Goal: Information Seeking & Learning: Compare options

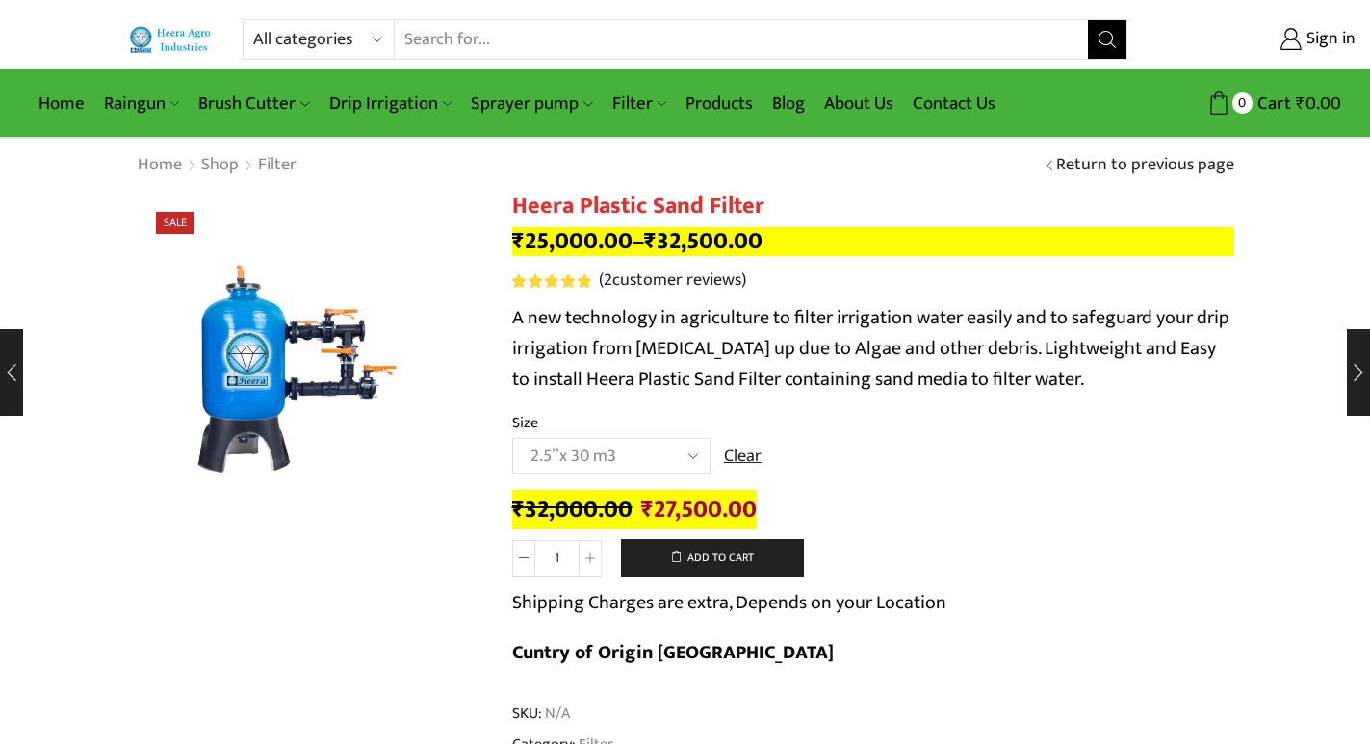
select select "2-5x-30-m3"
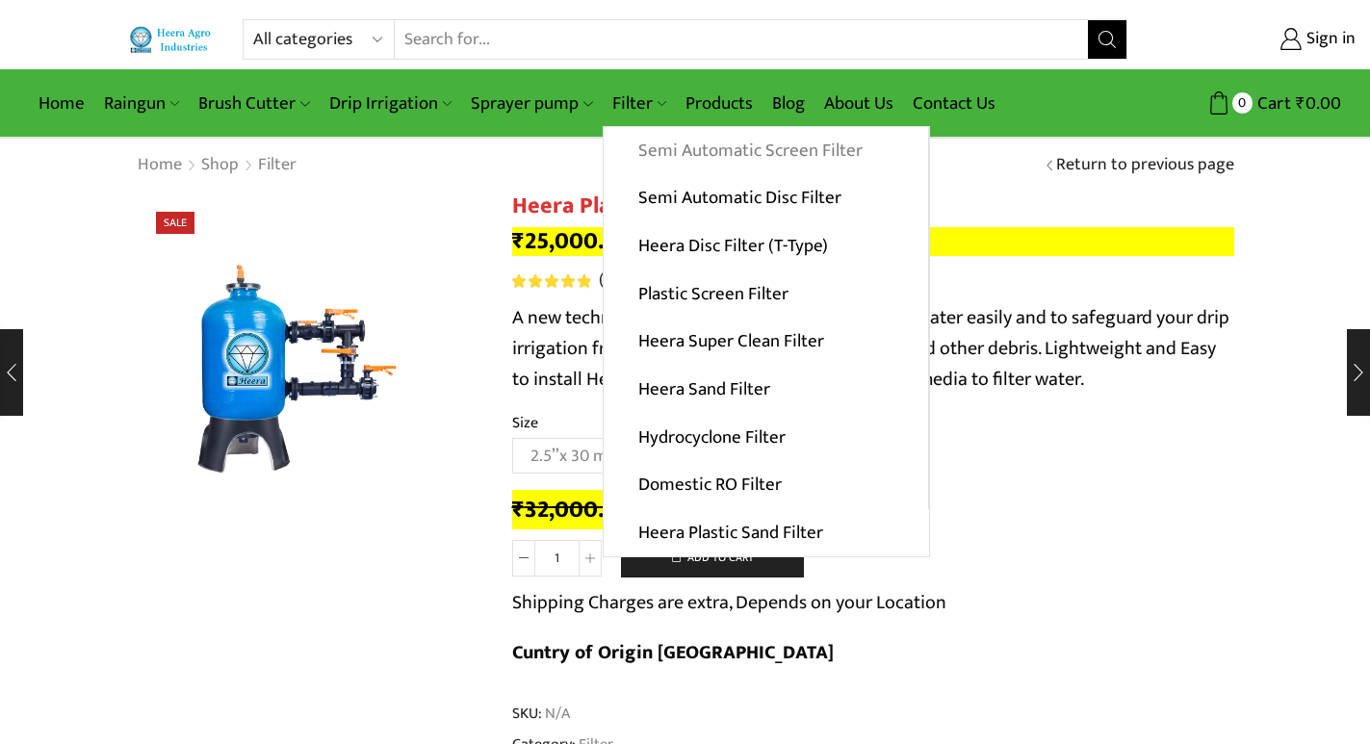
click at [673, 147] on link "Semi Automatic Screen Filter" at bounding box center [766, 151] width 324 height 48
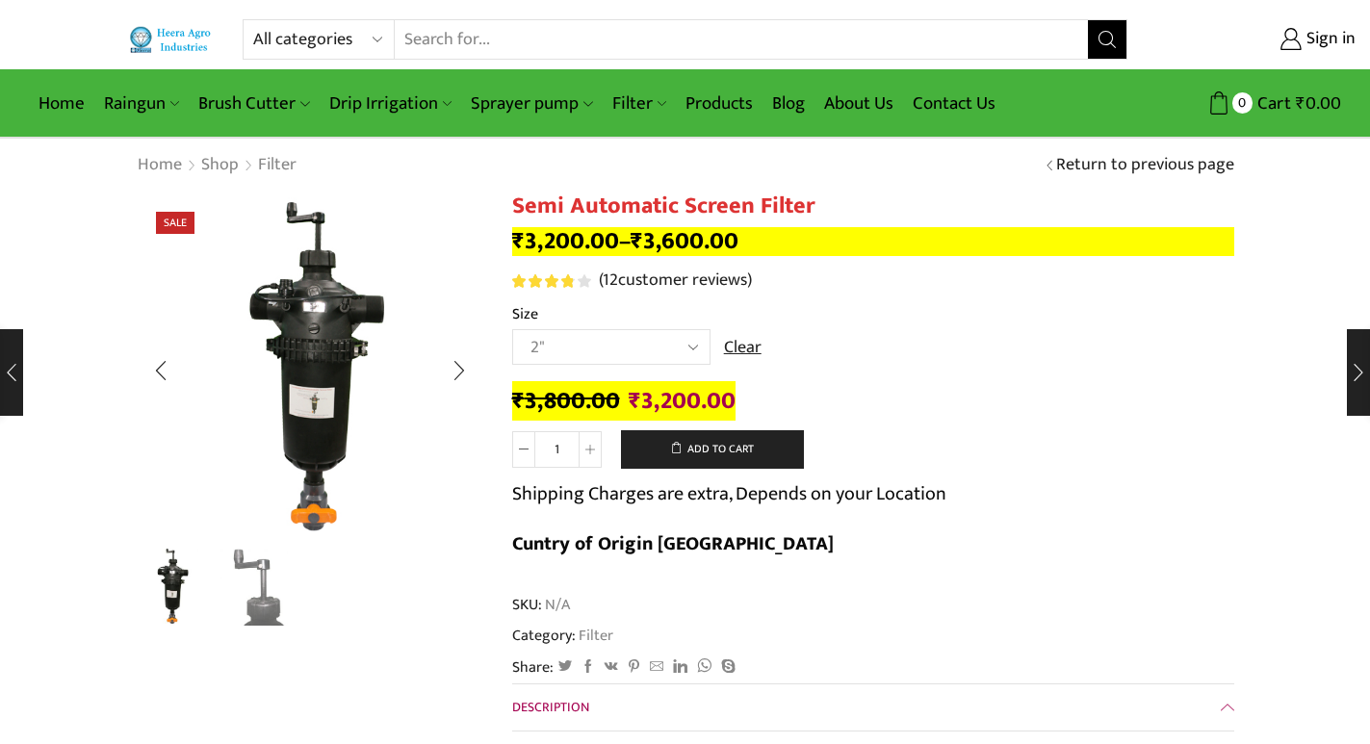
click at [436, 328] on img "1 / 2" at bounding box center [310, 366] width 347 height 347
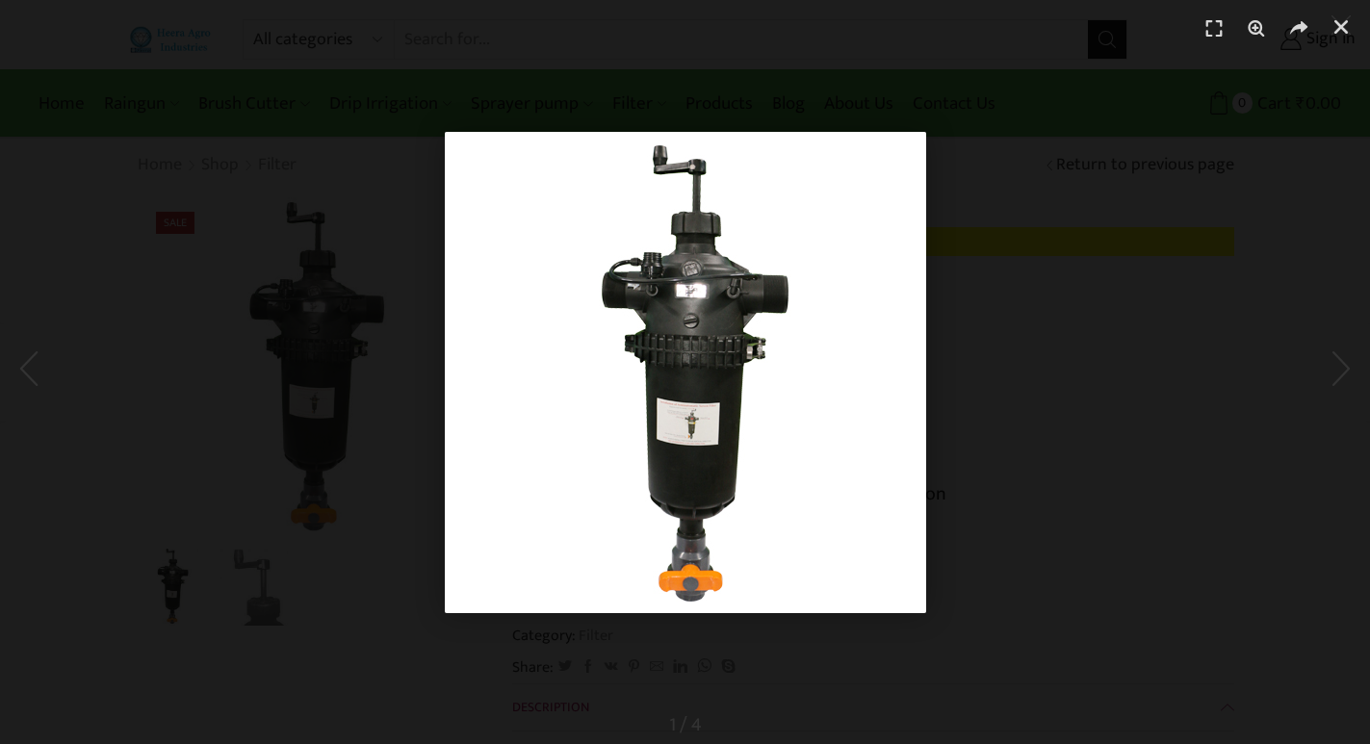
click at [286, 268] on div "1 / 1" at bounding box center [684, 371] width 1235 height 609
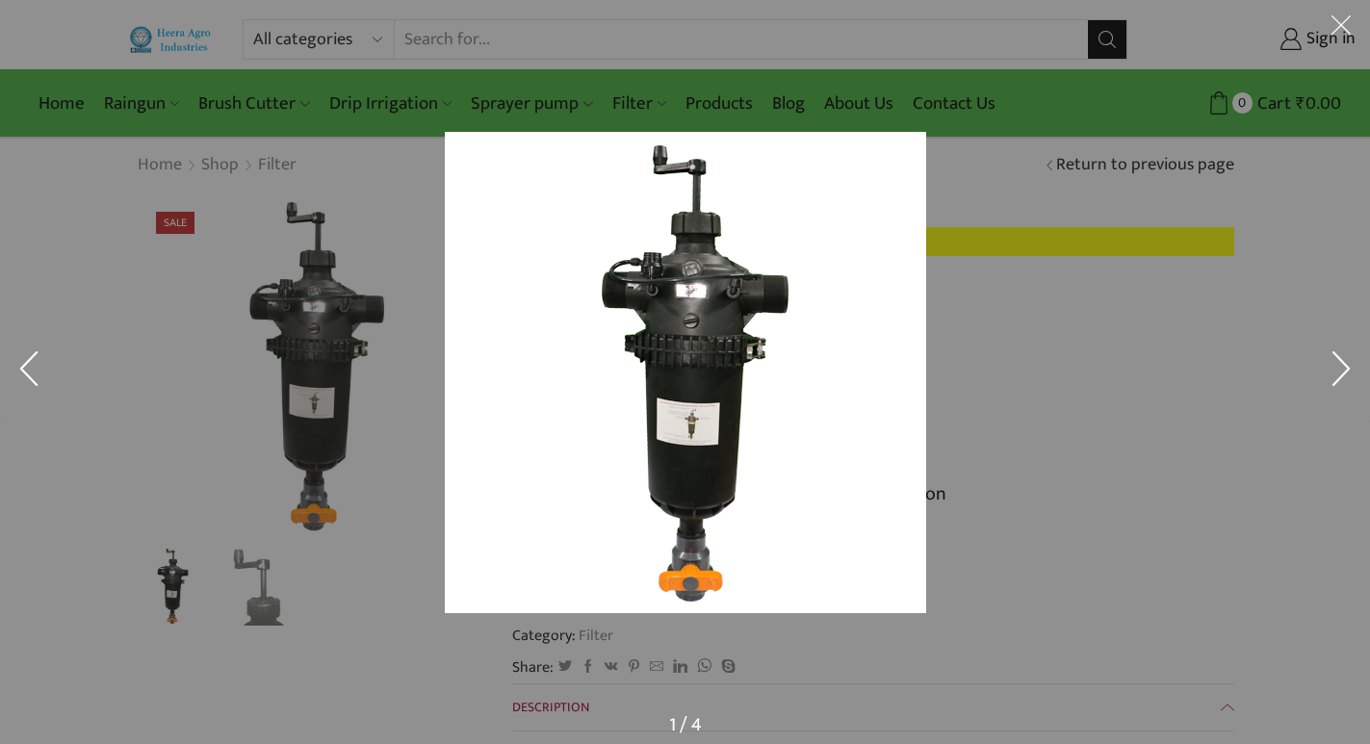
click at [1061, 350] on div at bounding box center [945, 403] width 1000 height 543
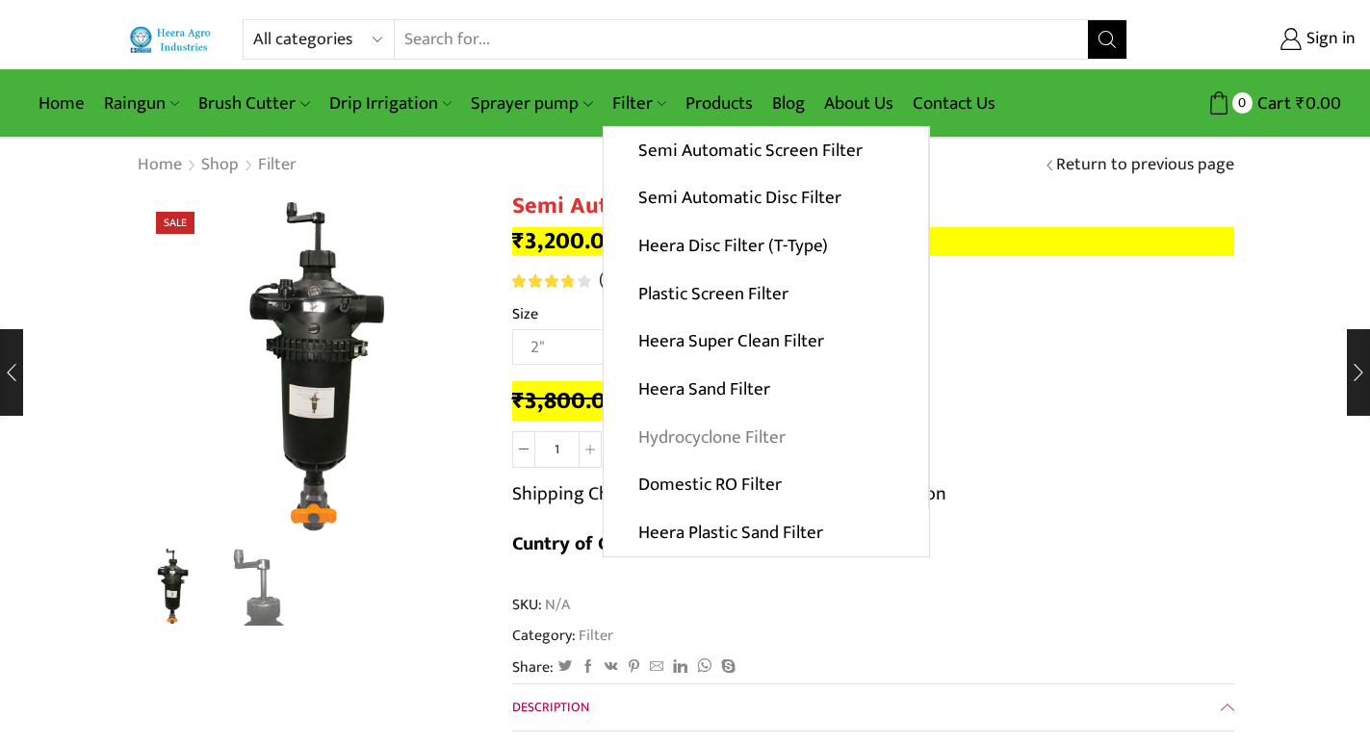
click at [702, 434] on link "Hydrocyclone Filter" at bounding box center [766, 437] width 324 height 48
